Goal: Information Seeking & Learning: Understand process/instructions

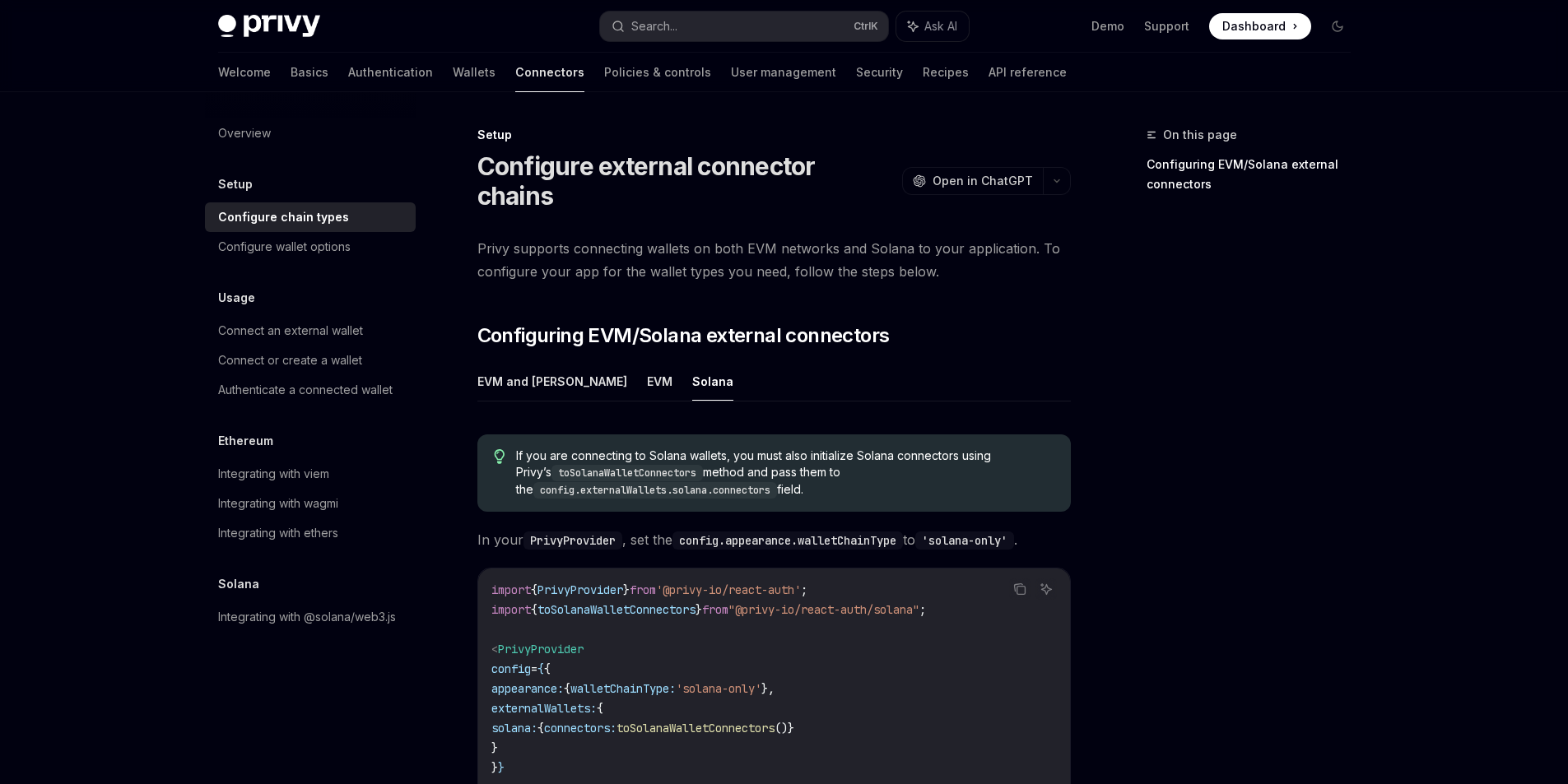
scroll to position [224, 0]
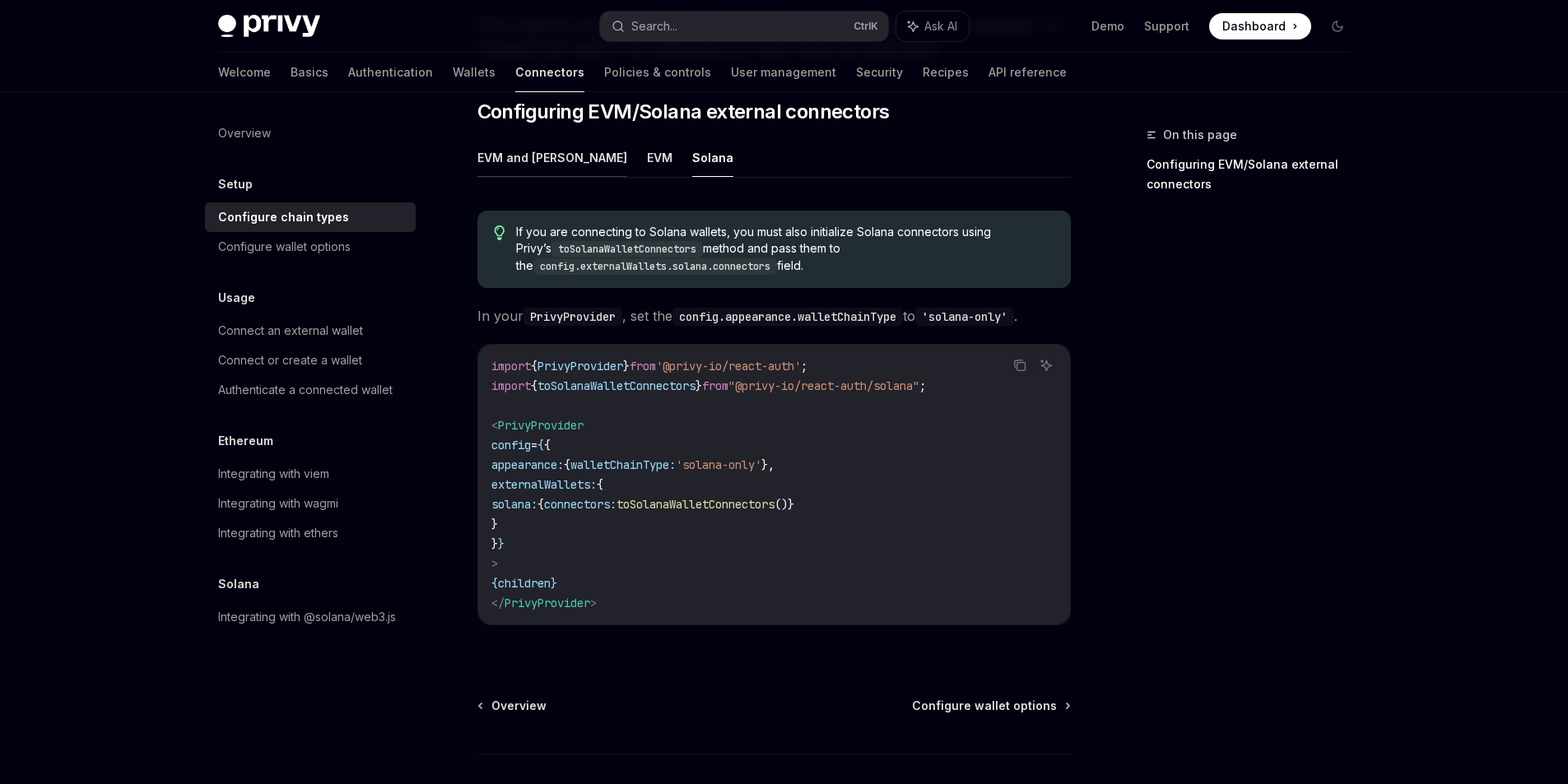
click at [510, 138] on button "EVM and [PERSON_NAME]" at bounding box center [552, 158] width 150 height 39
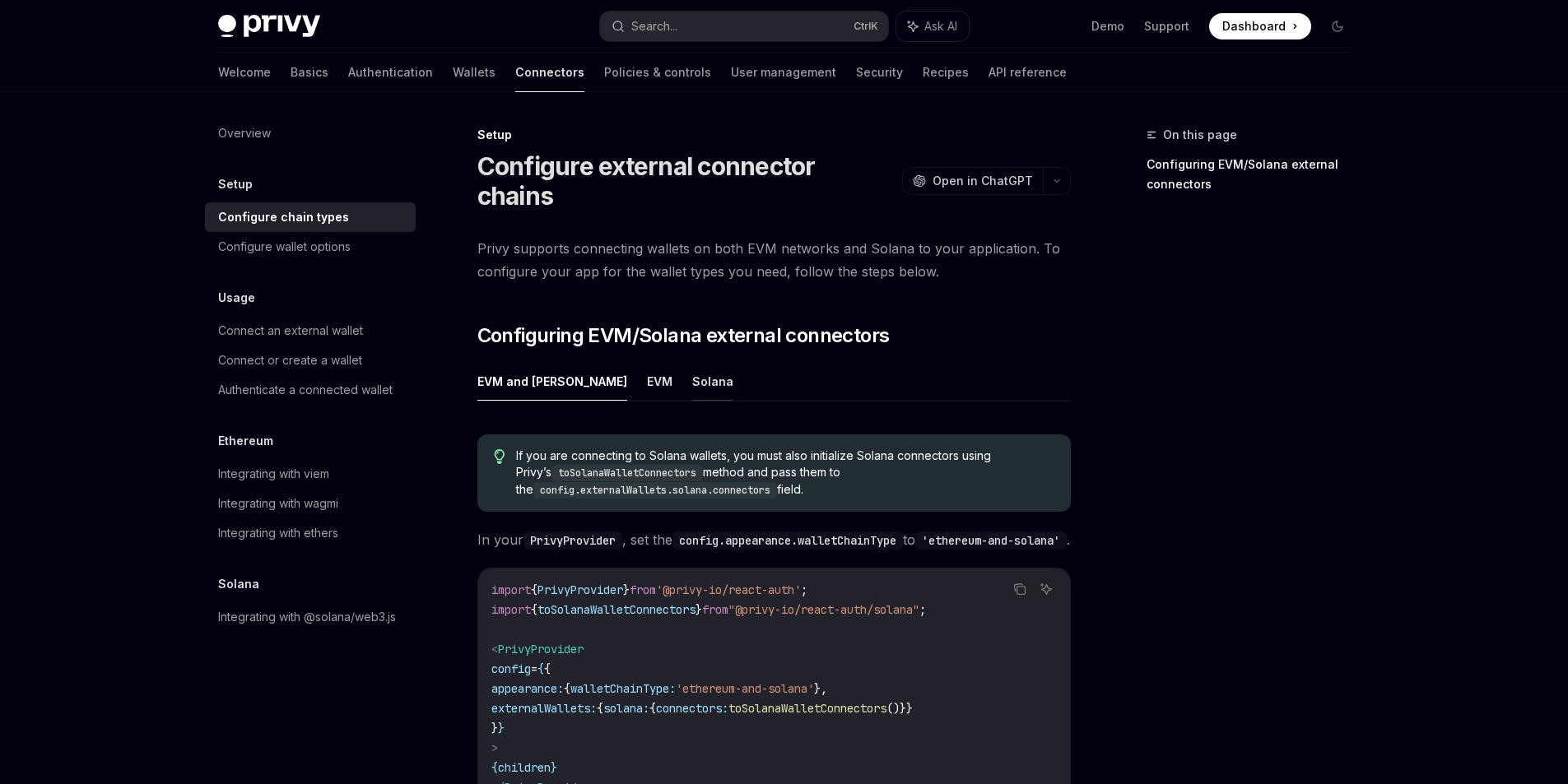
click at [692, 363] on button "Solana" at bounding box center [712, 381] width 41 height 39
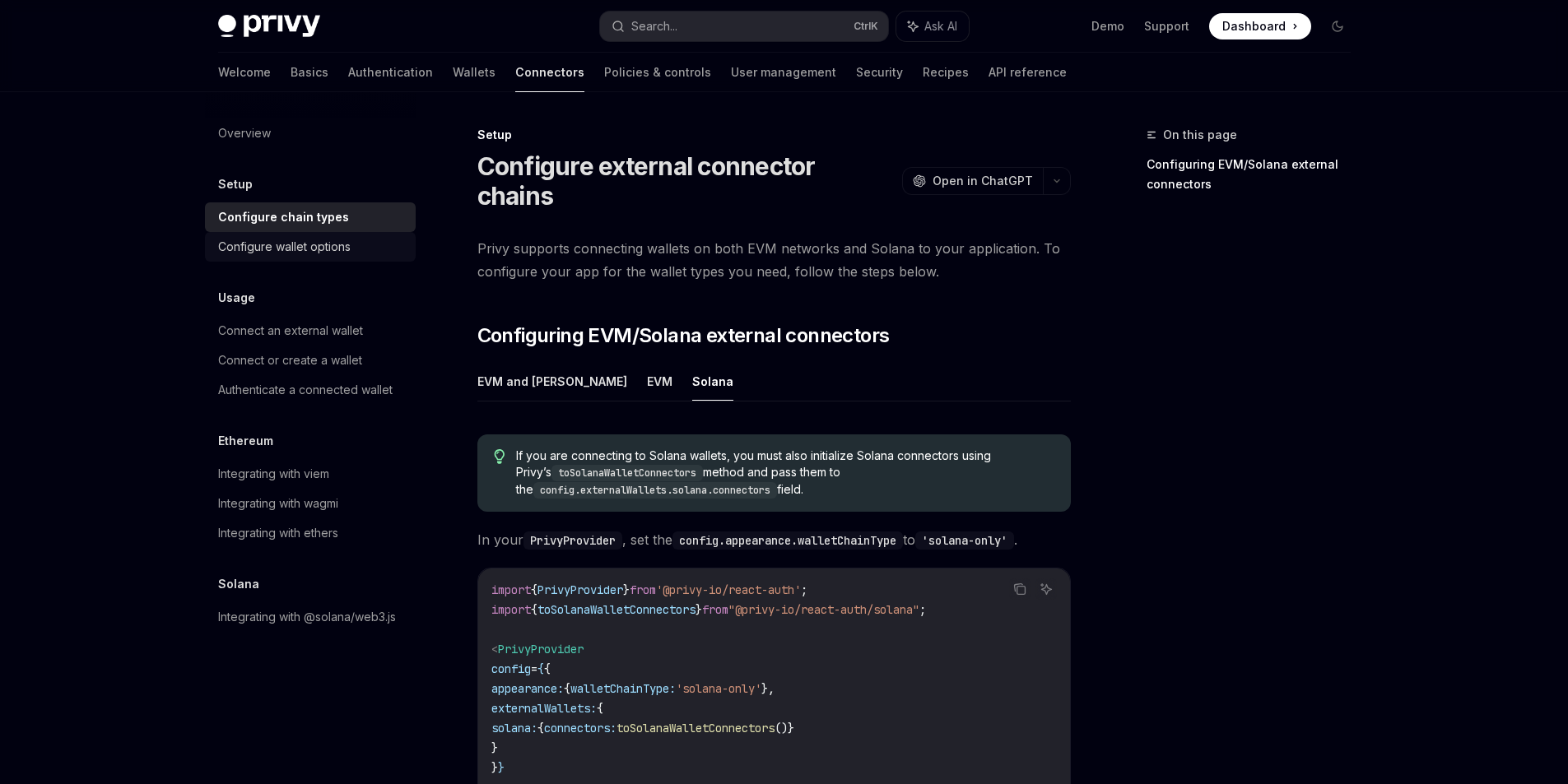
click at [307, 243] on div "Configure wallet options" at bounding box center [284, 247] width 132 height 20
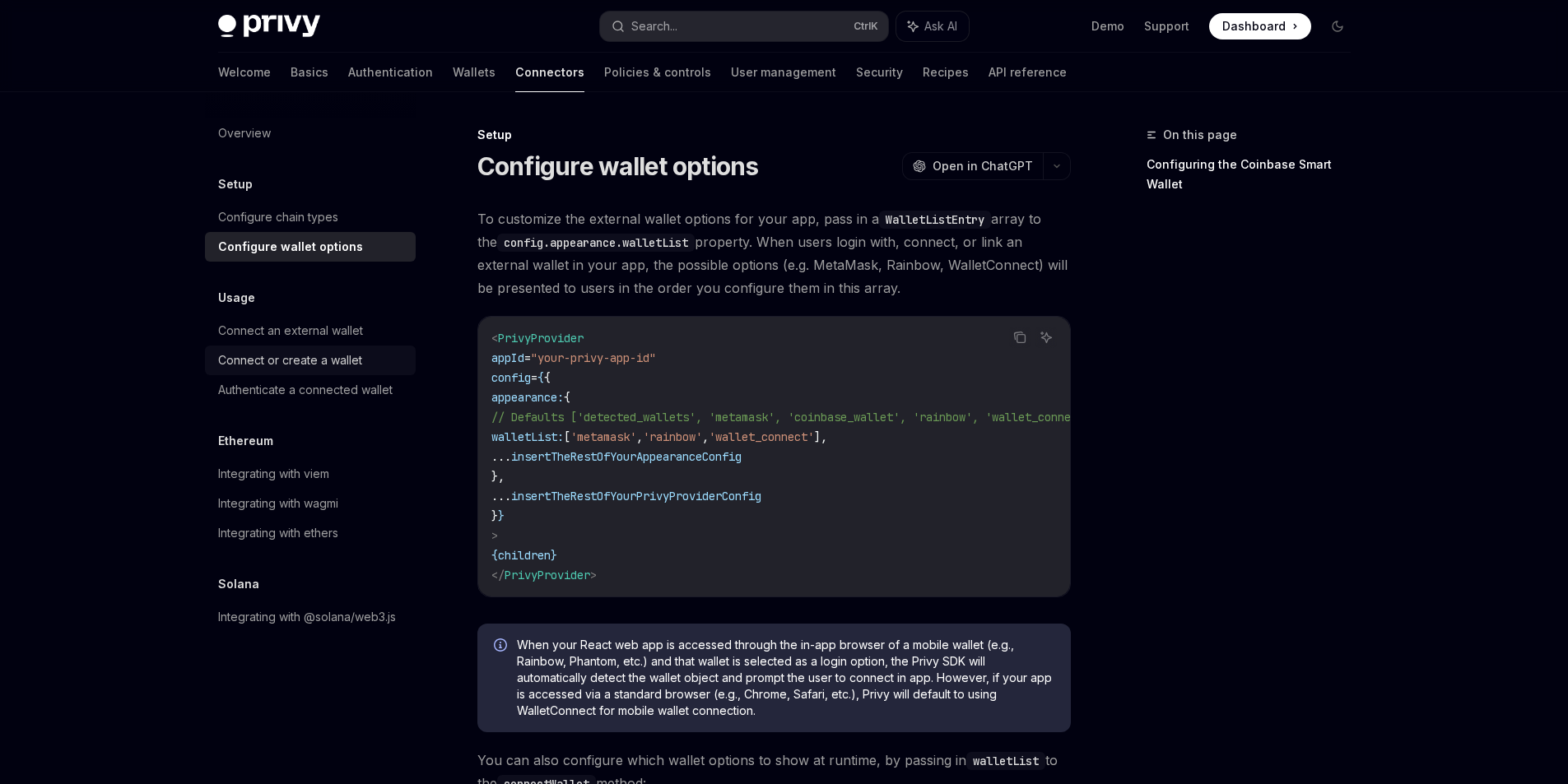
click at [328, 359] on div "Connect or create a wallet" at bounding box center [290, 360] width 144 height 20
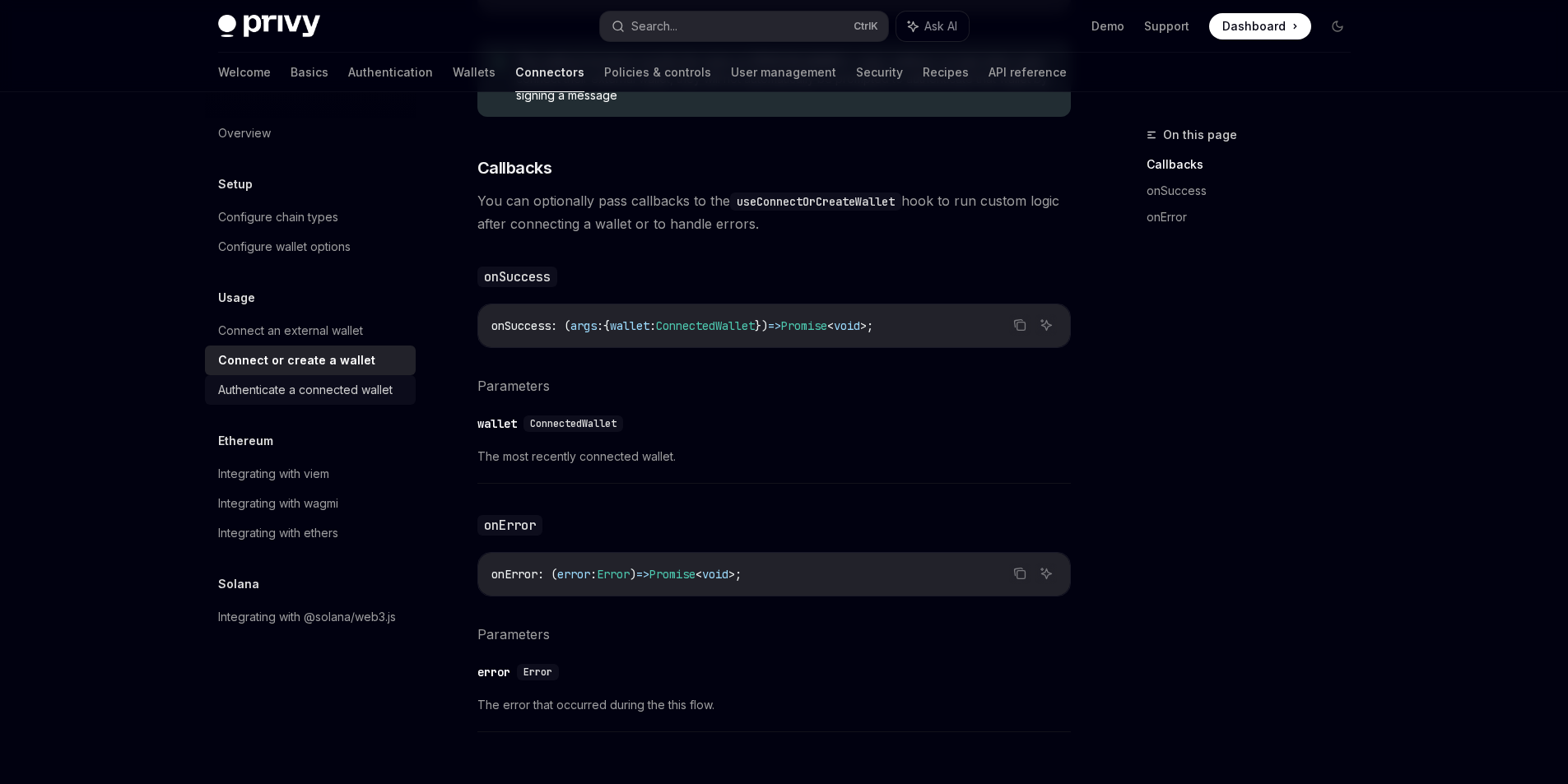
scroll to position [790, 0]
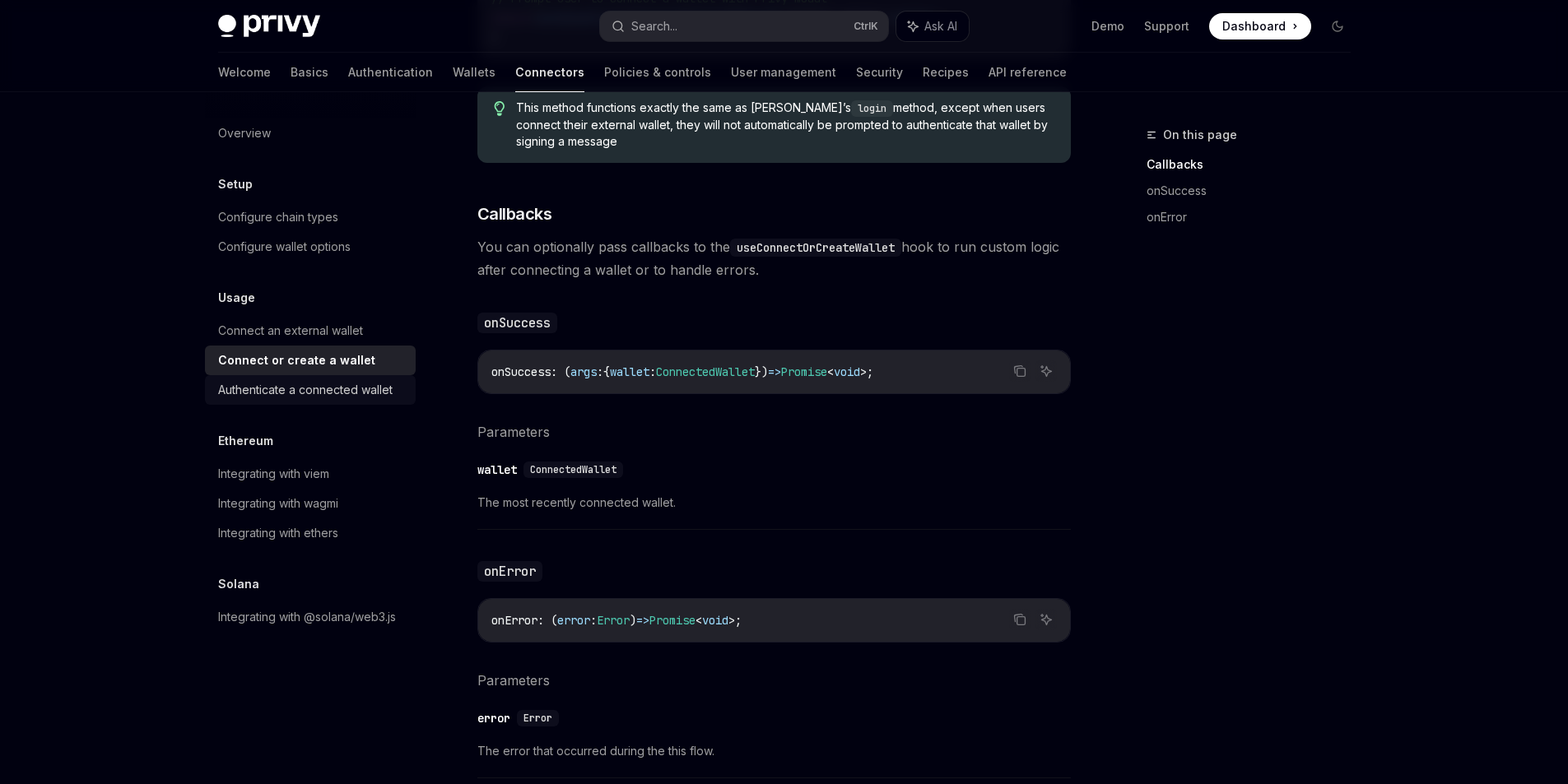
click at [308, 388] on div "Authenticate a connected wallet" at bounding box center [305, 390] width 174 height 20
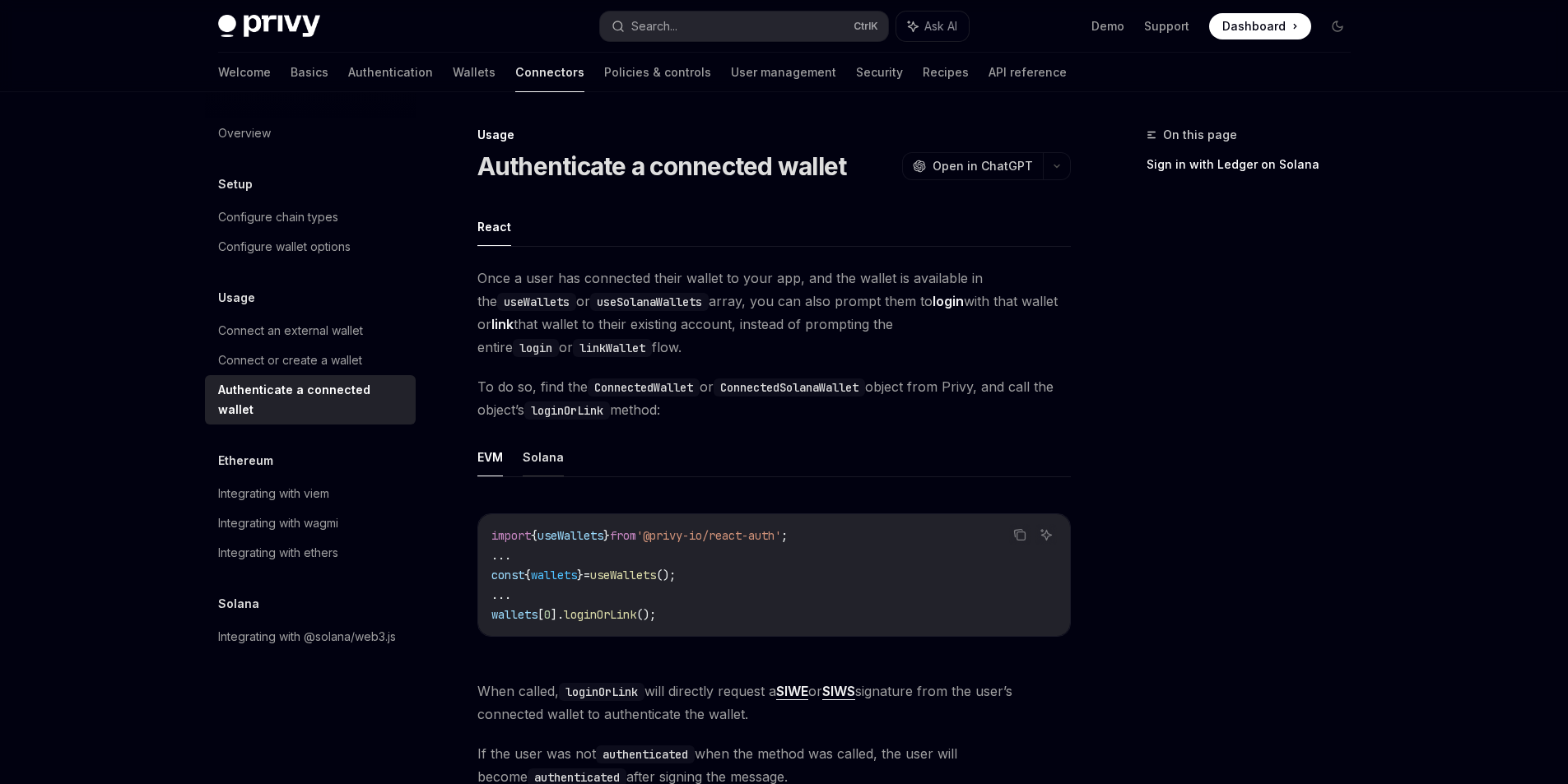
click at [554, 452] on button "Solana" at bounding box center [543, 457] width 41 height 39
click at [293, 335] on div "Connect an external wallet" at bounding box center [290, 330] width 145 height 20
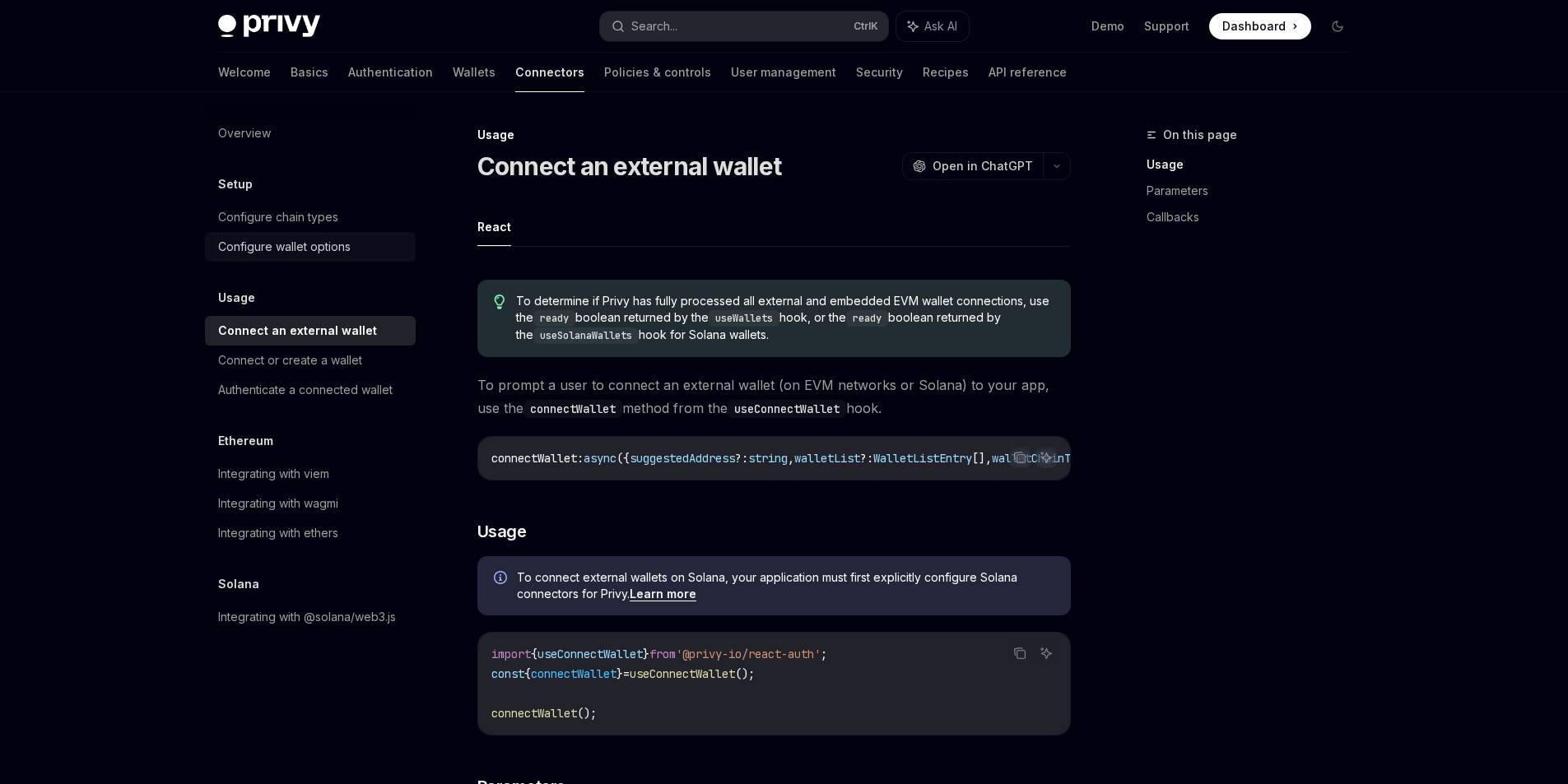
click at [269, 244] on div "Configure wallet options" at bounding box center [284, 247] width 132 height 20
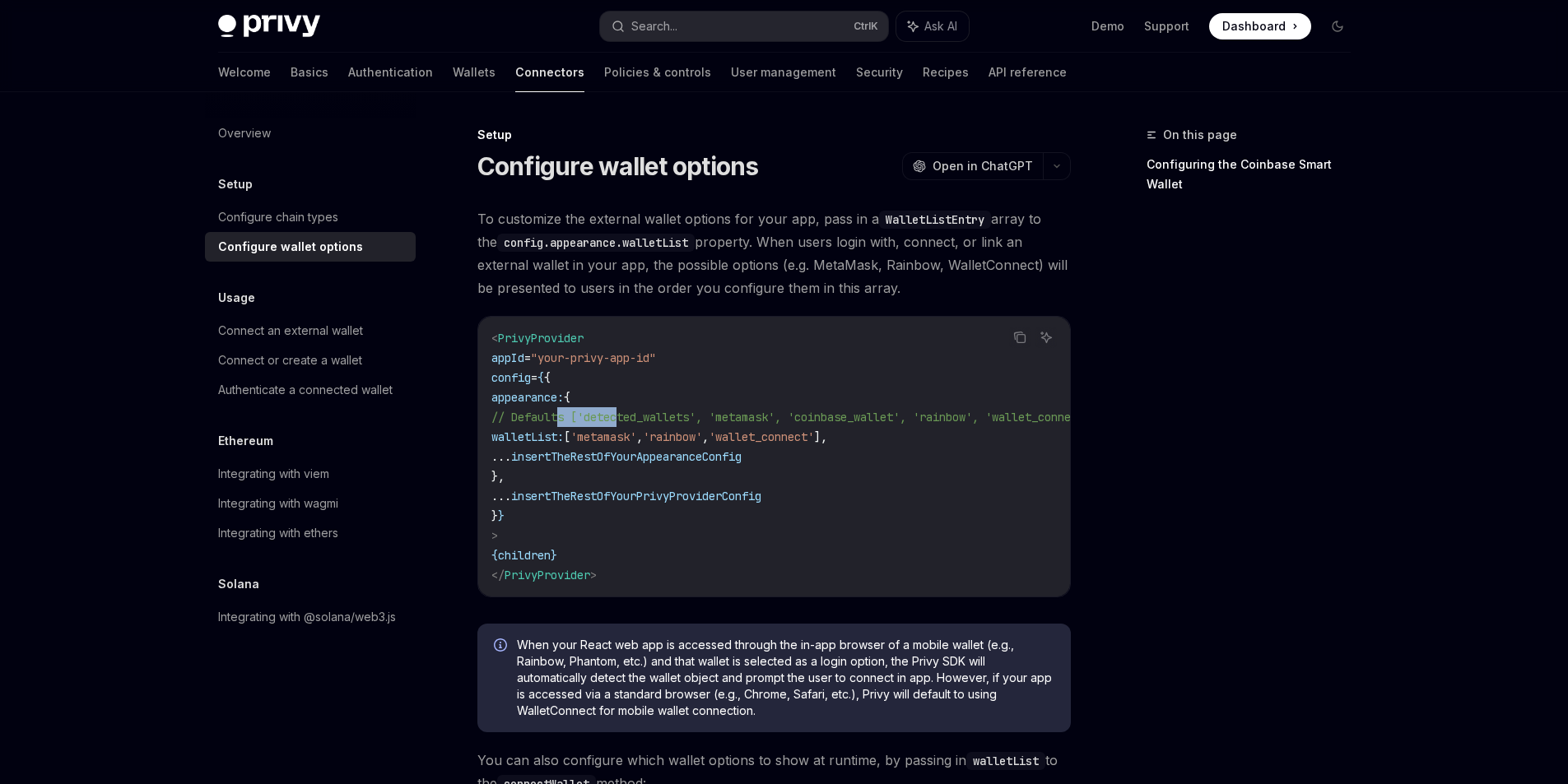
drag, startPoint x: 646, startPoint y: 420, endPoint x: 557, endPoint y: 419, distance: 89.0
click at [557, 419] on span "// Defaults ['detected_wallets', 'metamask', 'coinbase_wallet', 'rainbow', 'wal…" at bounding box center [794, 417] width 605 height 15
click at [306, 340] on div "Connect an external wallet" at bounding box center [290, 330] width 145 height 20
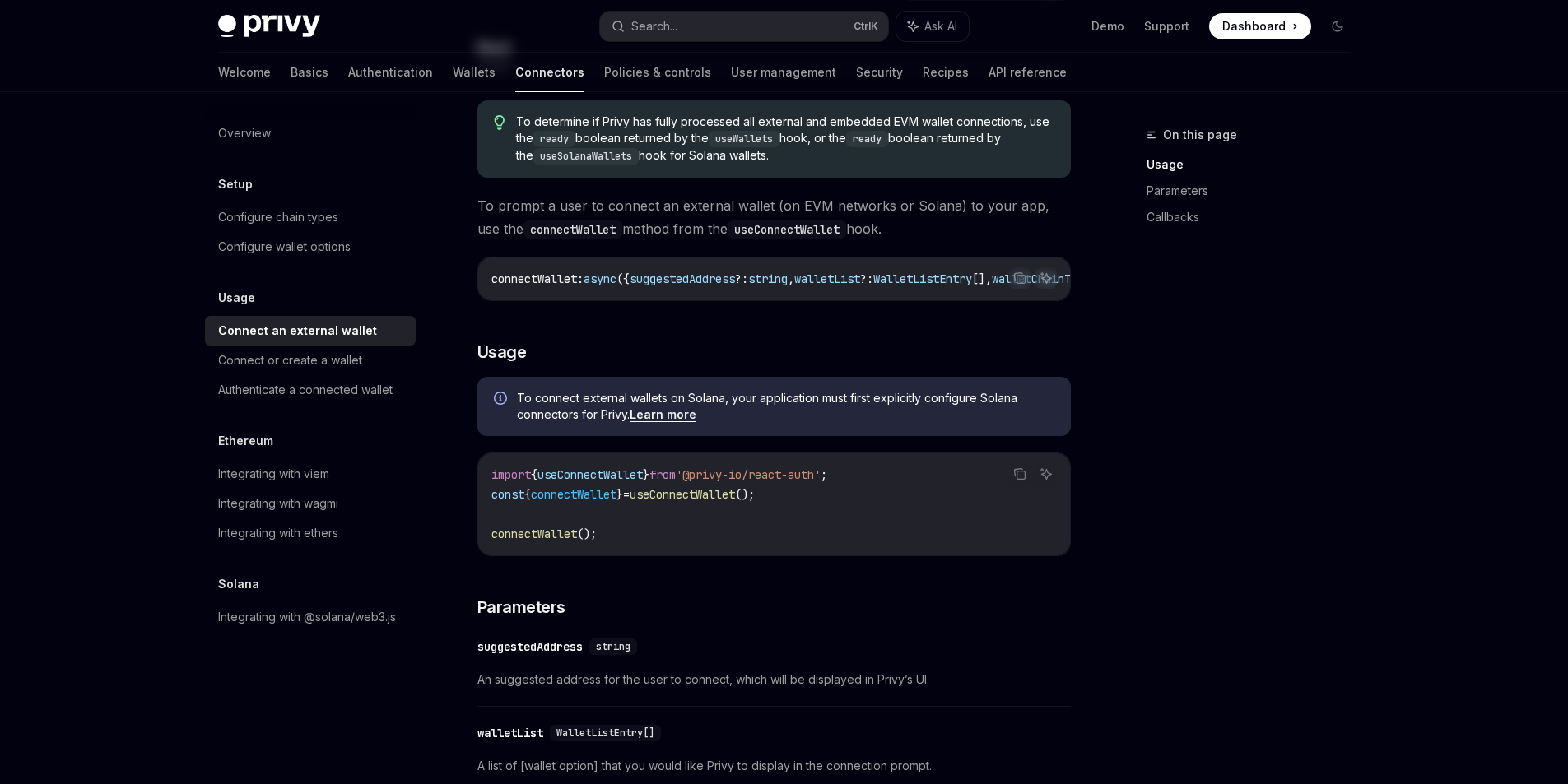
scroll to position [247, 0]
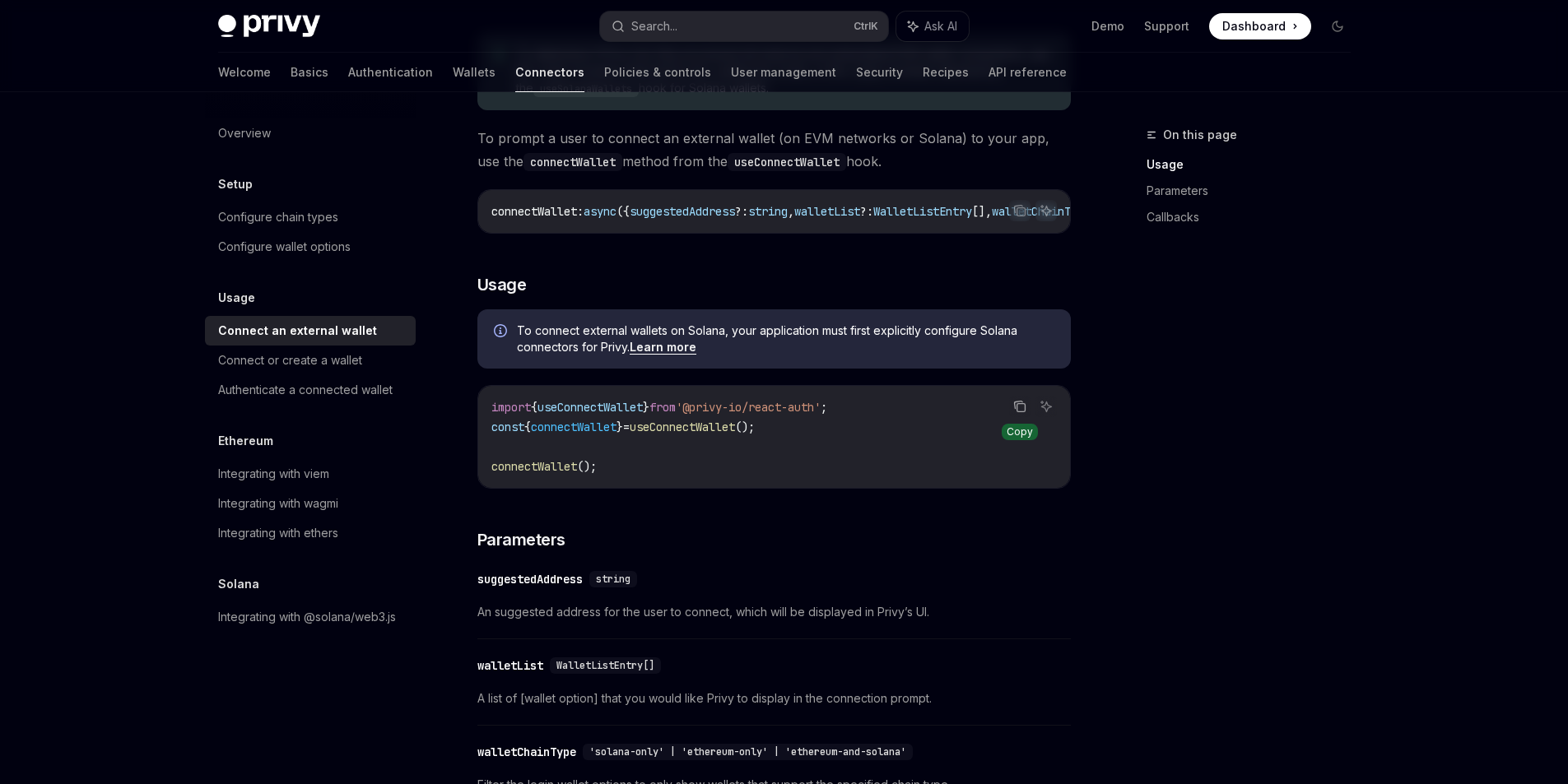
click at [1012, 408] on button "Copy the contents from the code block" at bounding box center [1020, 406] width 21 height 21
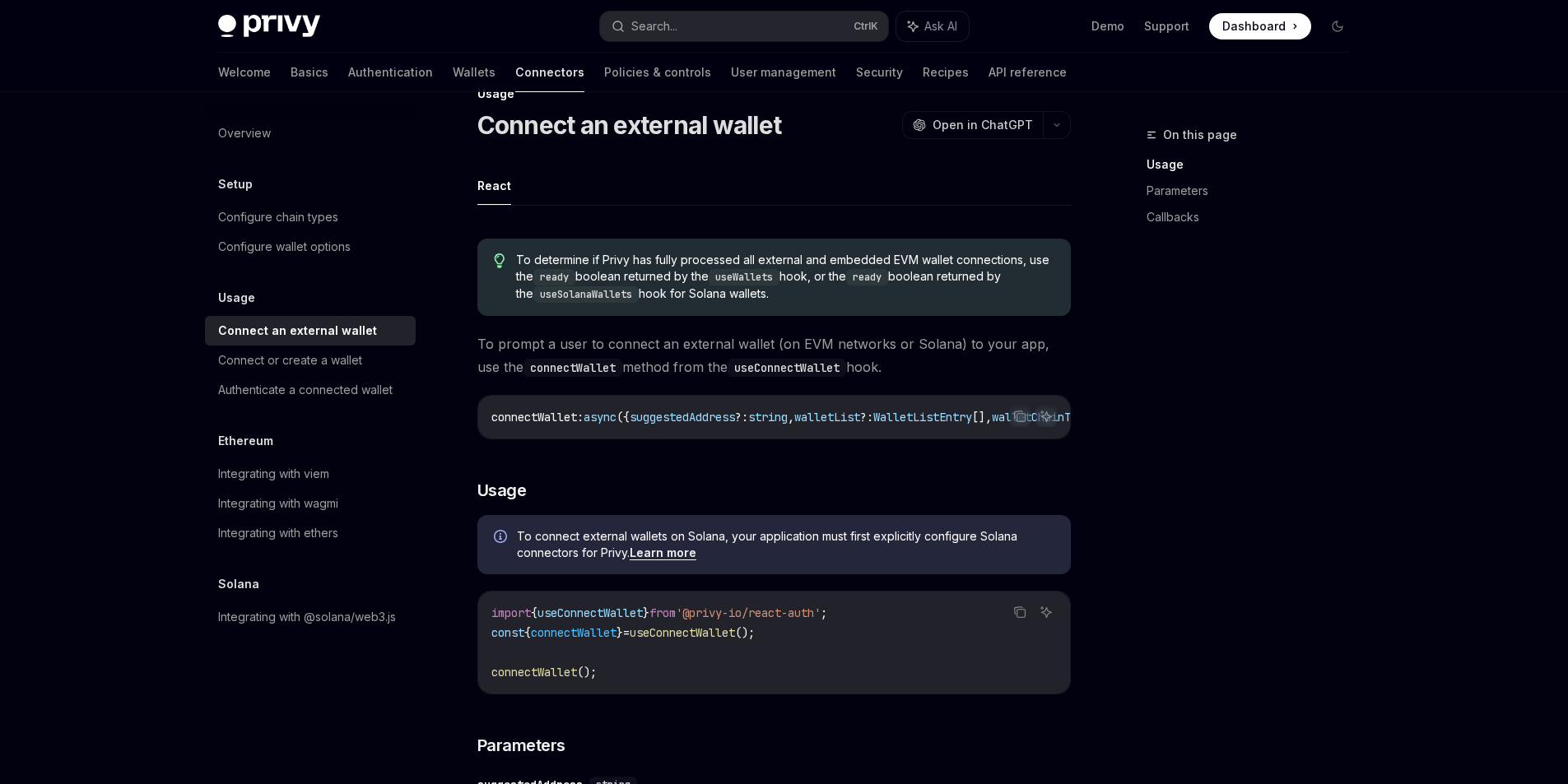
scroll to position [0, 0]
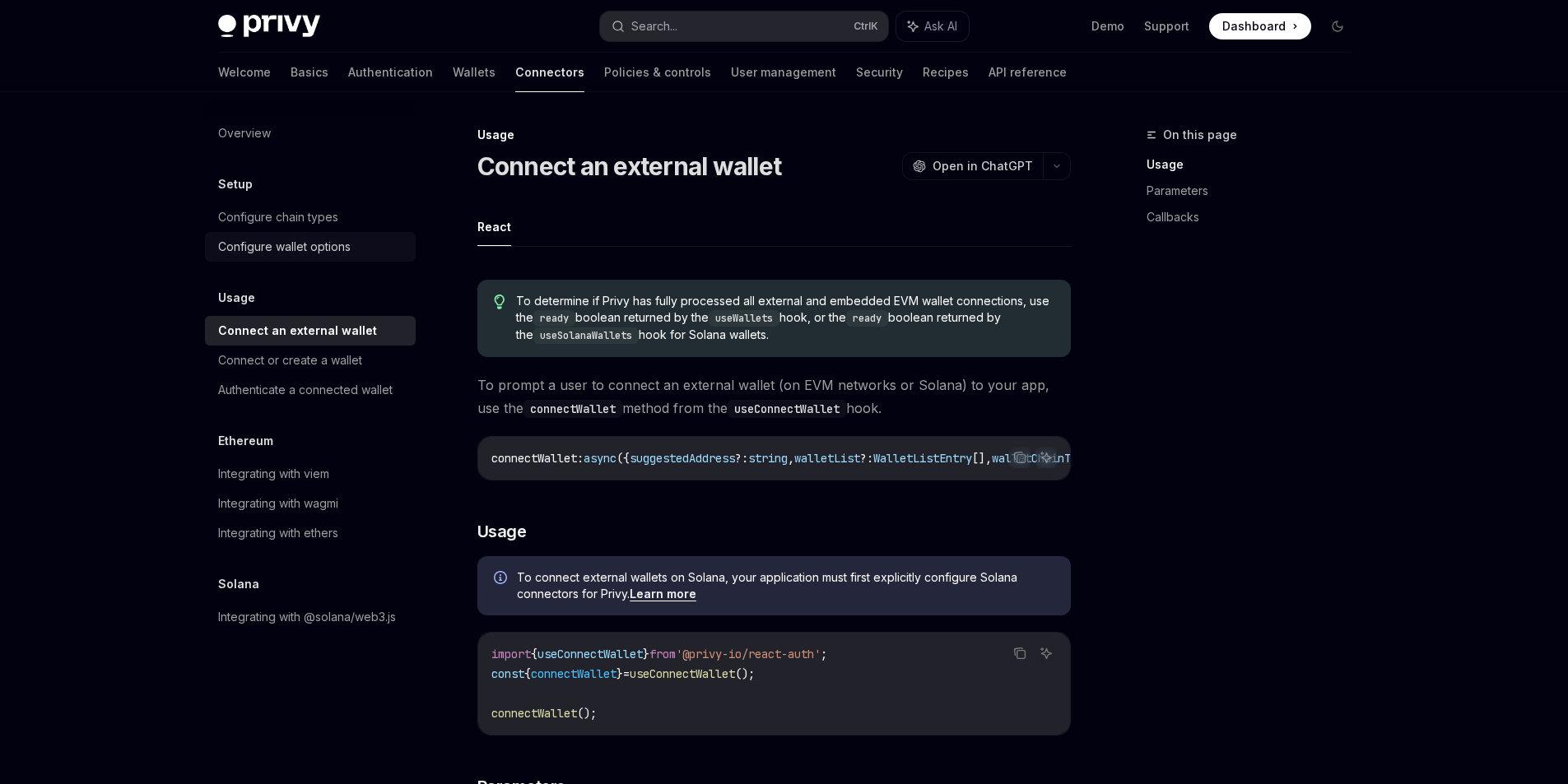
click at [323, 251] on div "Configure wallet options" at bounding box center [284, 247] width 132 height 20
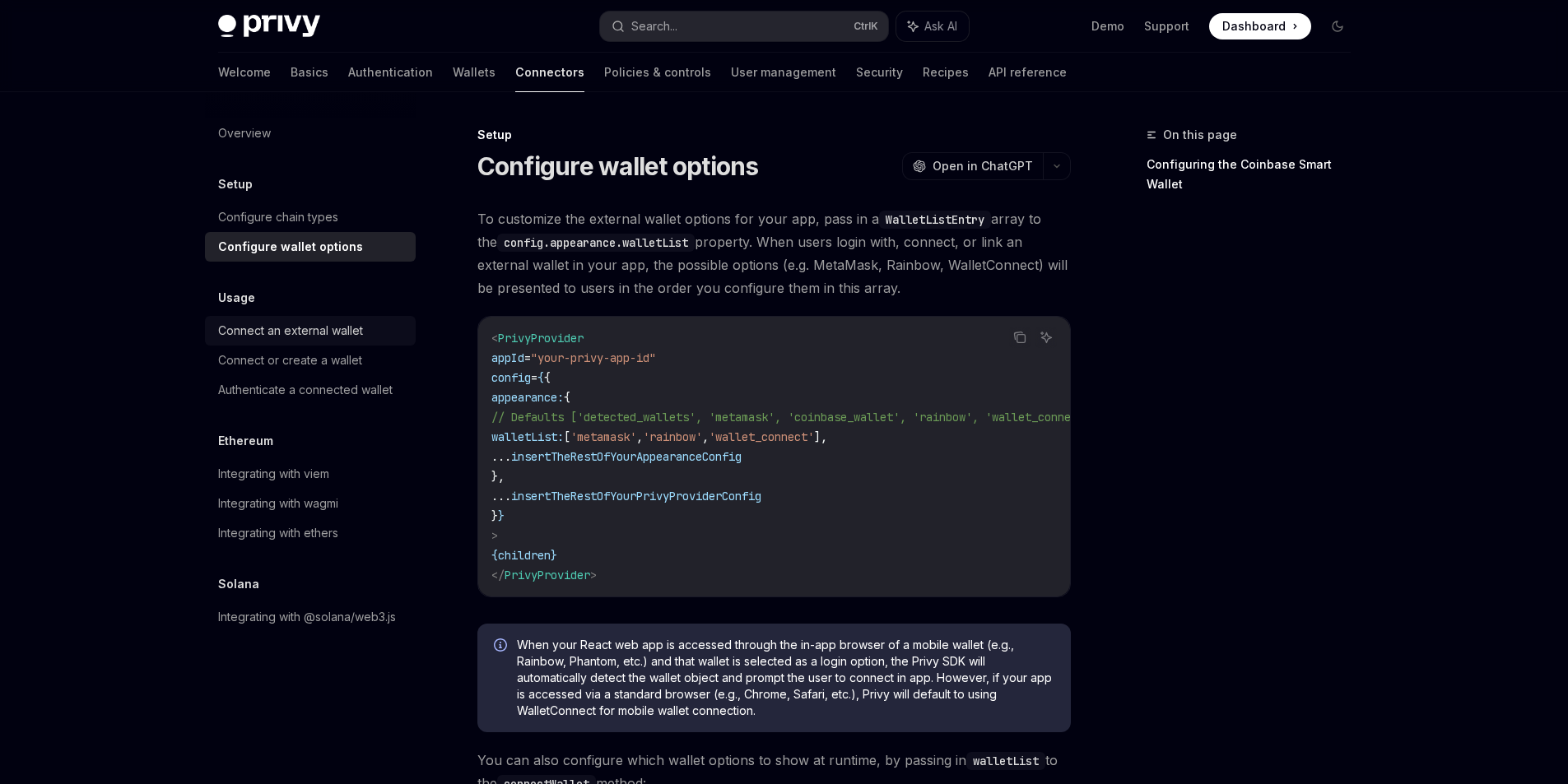
click at [299, 318] on link "Connect an external wallet" at bounding box center [310, 331] width 211 height 30
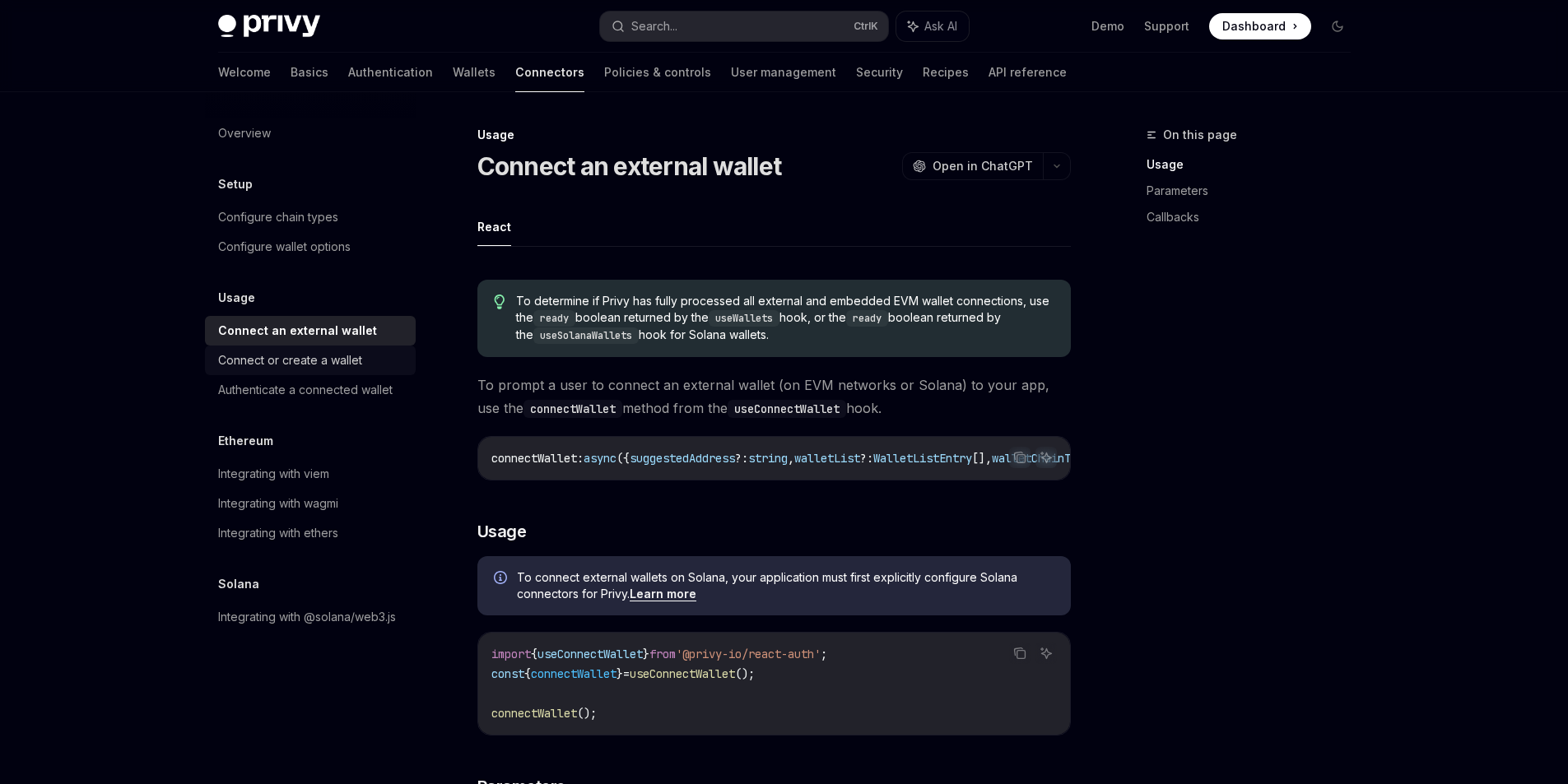
click at [318, 350] on div "Connect or create a wallet" at bounding box center [290, 360] width 144 height 20
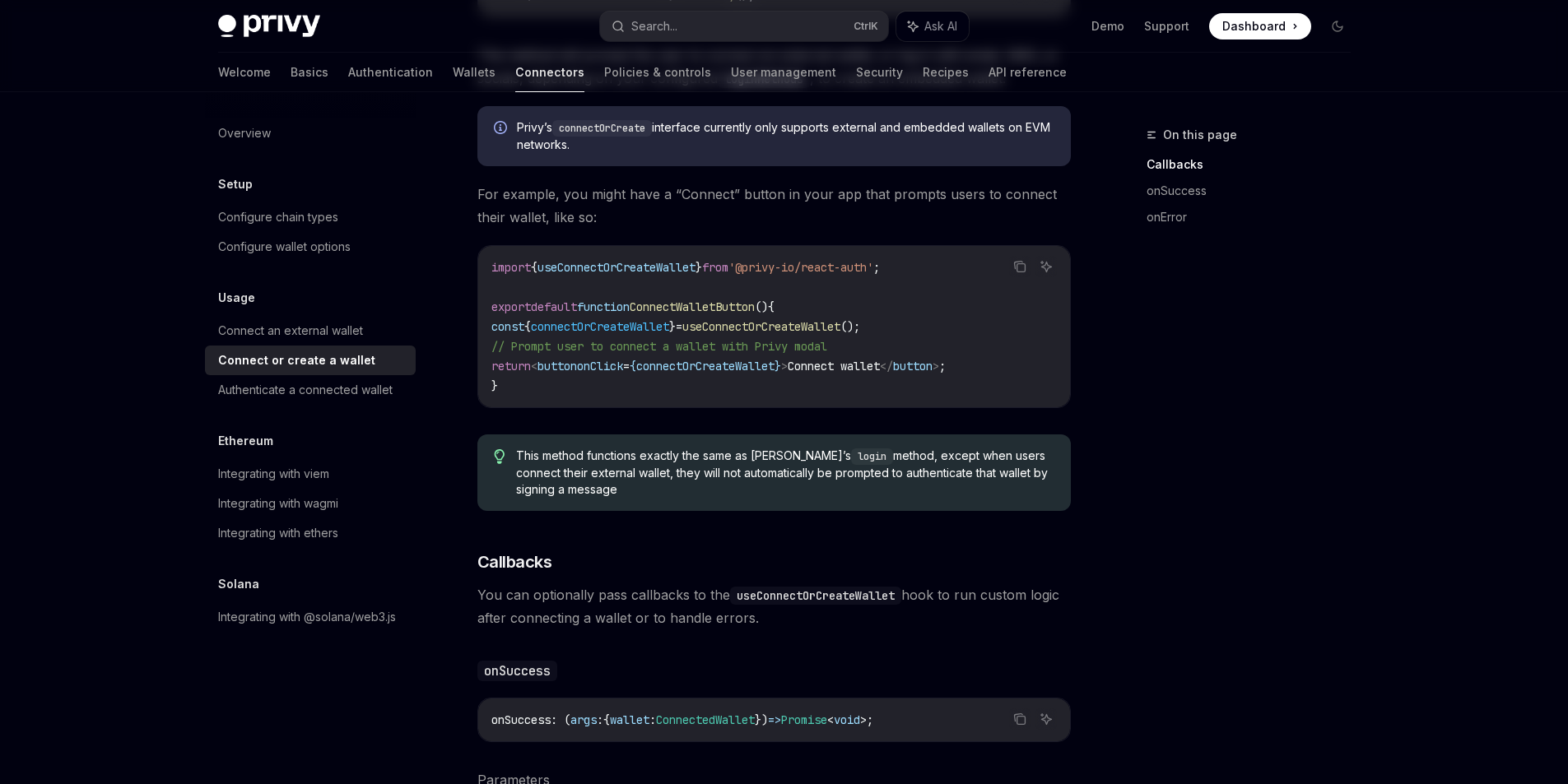
scroll to position [494, 0]
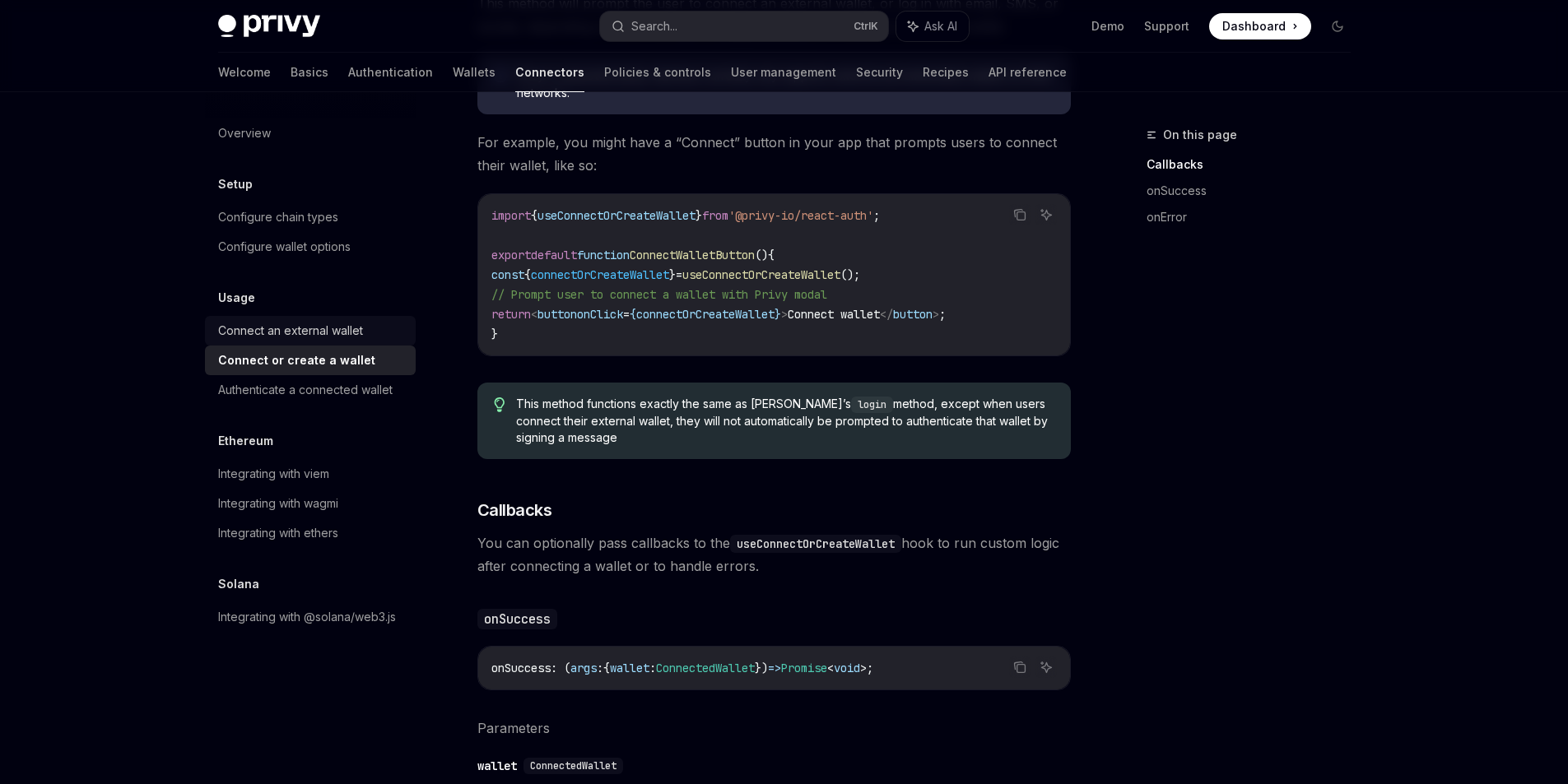
click at [300, 331] on div "Connect an external wallet" at bounding box center [290, 330] width 145 height 20
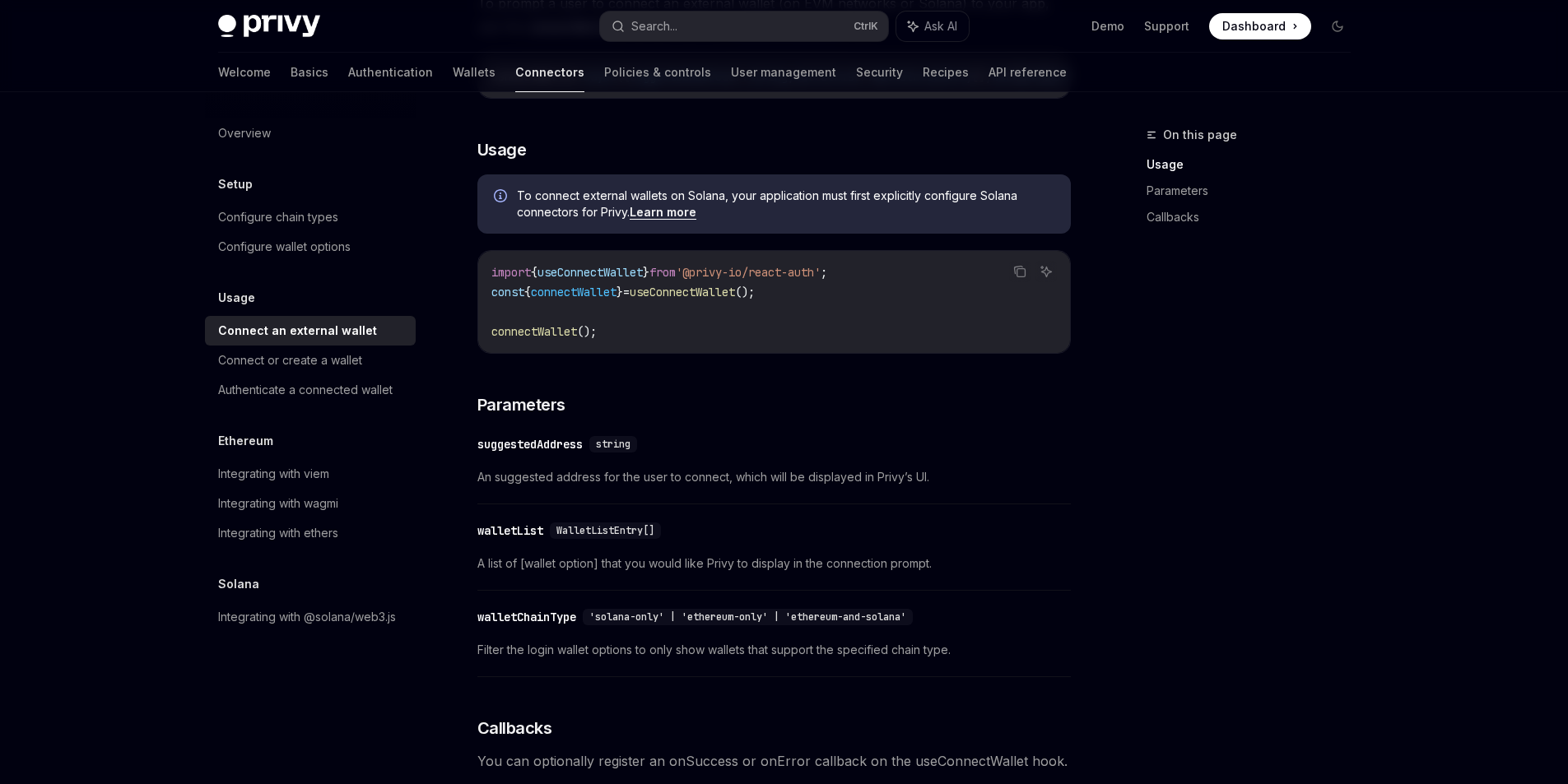
scroll to position [361, 0]
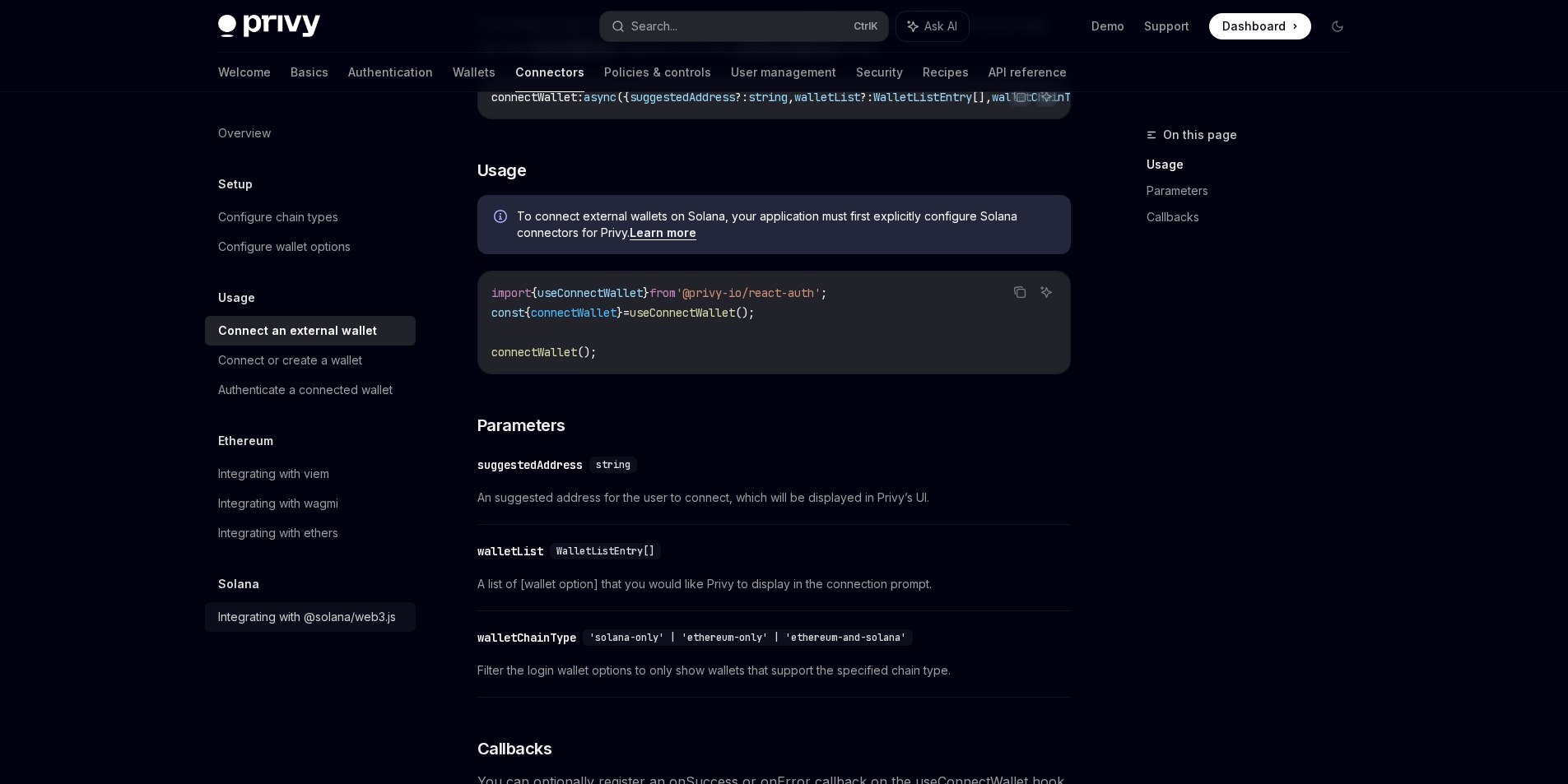
click at [365, 618] on div "Integrating with @solana/web3.js" at bounding box center [307, 617] width 178 height 20
type textarea "*"
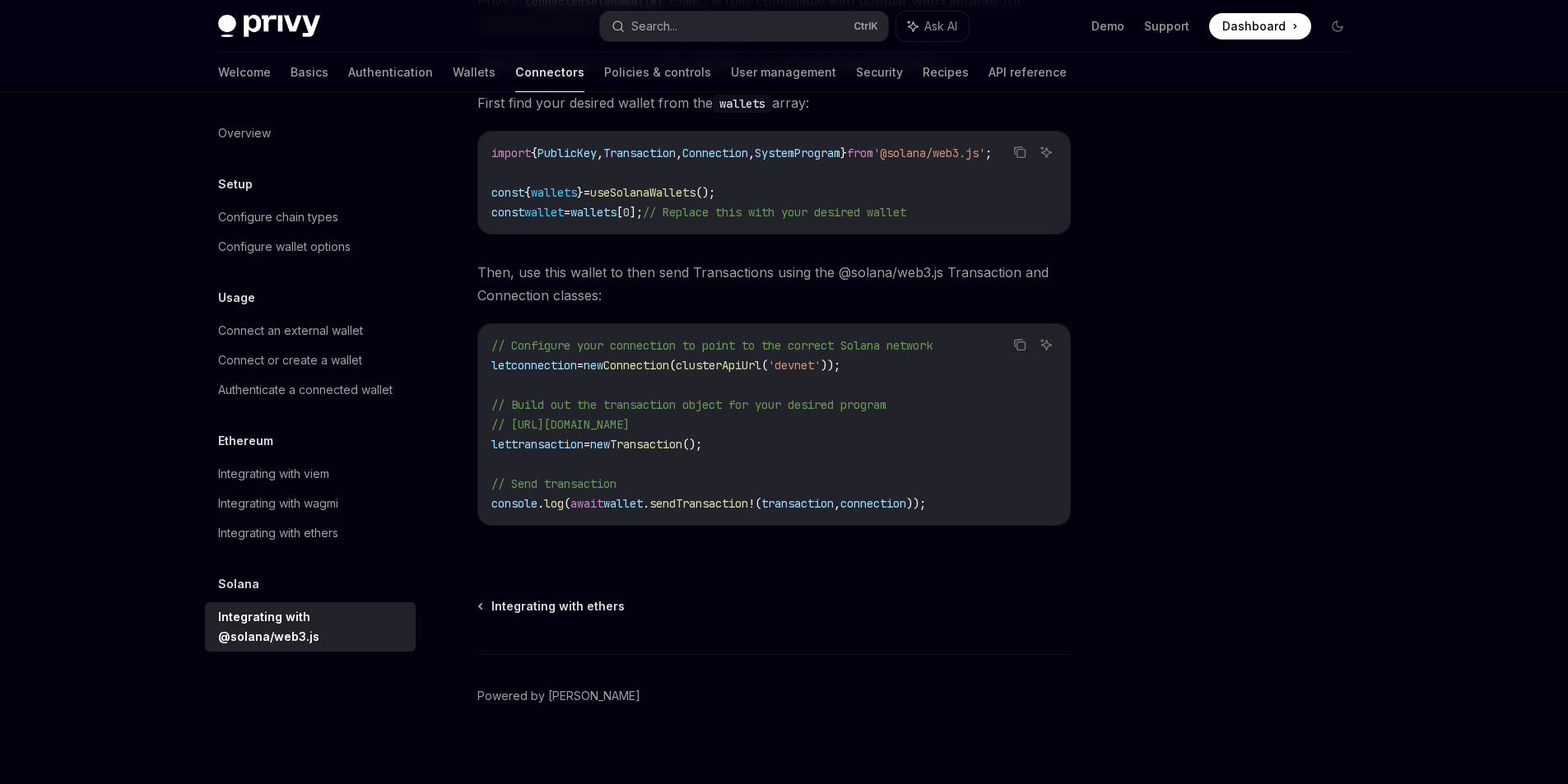
scroll to position [296, 0]
